Goal: Navigation & Orientation: Understand site structure

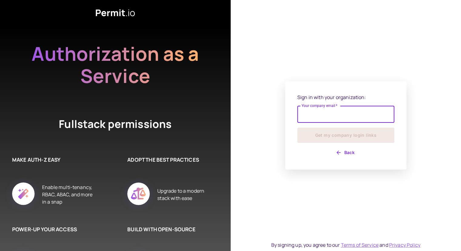
type input "**********"
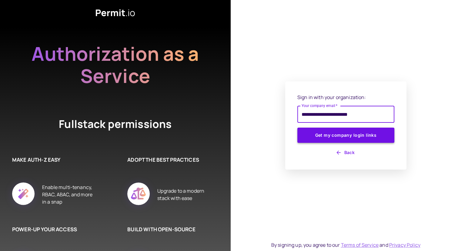
click at [324, 133] on button "Get my company login links" at bounding box center [346, 134] width 97 height 15
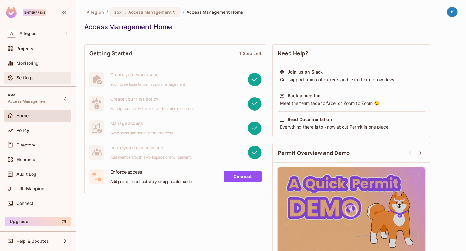
click at [33, 78] on span "Settings" at bounding box center [24, 77] width 17 height 5
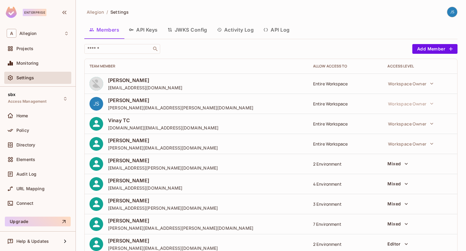
click at [284, 29] on button "API Log" at bounding box center [276, 29] width 36 height 15
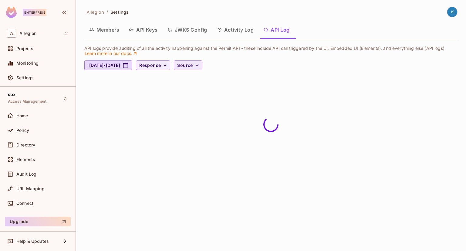
click at [193, 62] on span "Source" at bounding box center [184, 66] width 15 height 8
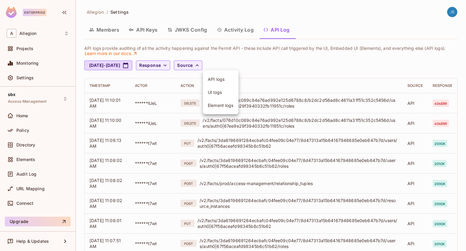
click at [232, 54] on div at bounding box center [233, 125] width 466 height 251
click at [161, 66] on span "Response" at bounding box center [150, 66] width 22 height 8
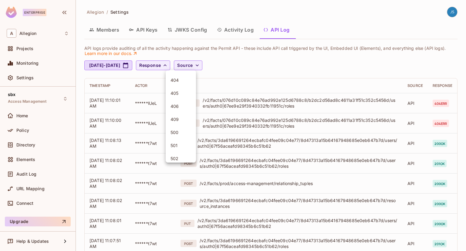
scroll to position [77, 0]
click at [335, 32] on div at bounding box center [233, 125] width 466 height 251
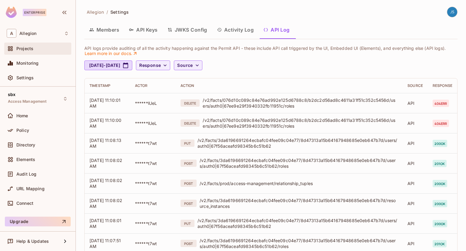
click at [34, 51] on div "Projects" at bounding box center [38, 48] width 62 height 7
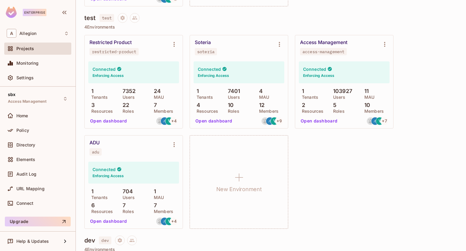
scroll to position [715, 0]
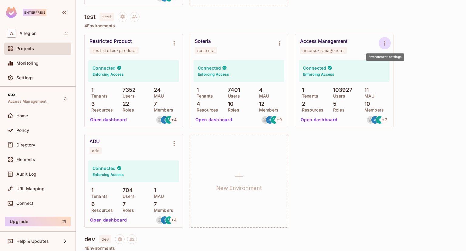
click at [387, 44] on icon "Environment settings" at bounding box center [384, 42] width 7 height 7
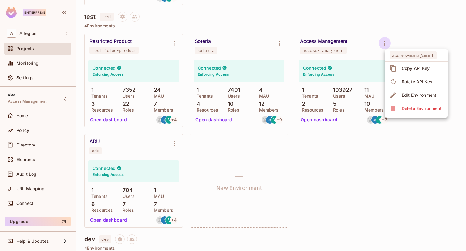
click at [410, 93] on div "Edit Environment" at bounding box center [419, 95] width 35 height 6
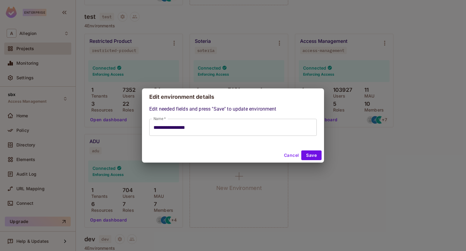
click at [285, 156] on button "Cancel" at bounding box center [291, 155] width 20 height 10
type input "**********"
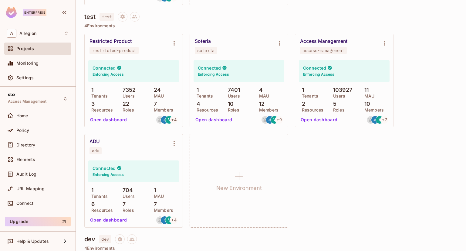
click at [311, 123] on button "Open dashboard" at bounding box center [319, 120] width 42 height 10
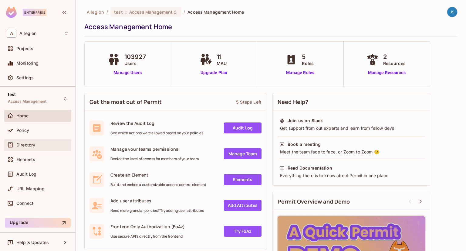
click at [36, 141] on div "Directory" at bounding box center [38, 144] width 62 height 7
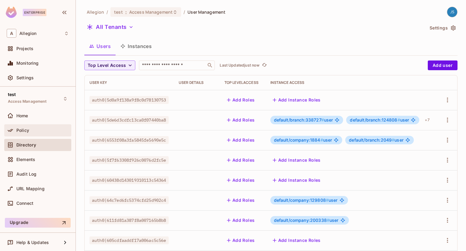
click at [34, 131] on div "Policy" at bounding box center [42, 130] width 52 height 5
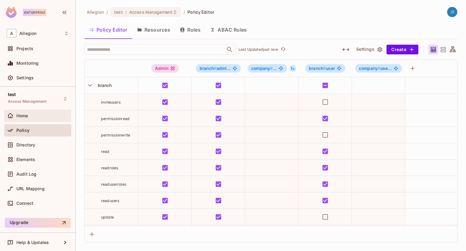
click at [34, 117] on div "Home" at bounding box center [42, 115] width 52 height 5
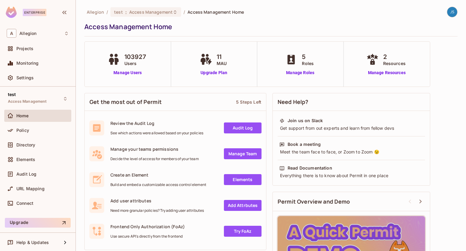
click at [204, 31] on div "Access Management Home" at bounding box center [269, 26] width 370 height 9
